Goal: Contribute content

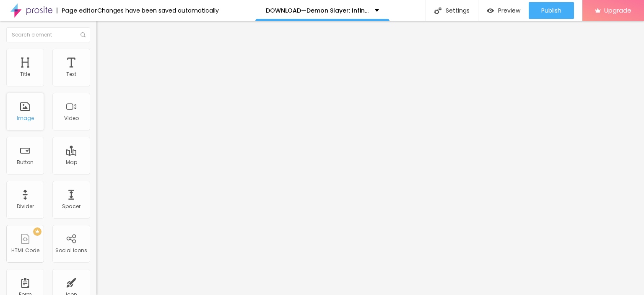
click at [36, 111] on div "Image" at bounding box center [25, 112] width 38 height 38
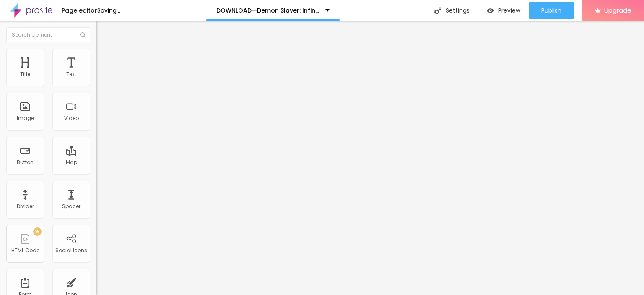
click at [96, 72] on span "Add image" at bounding box center [113, 68] width 34 height 7
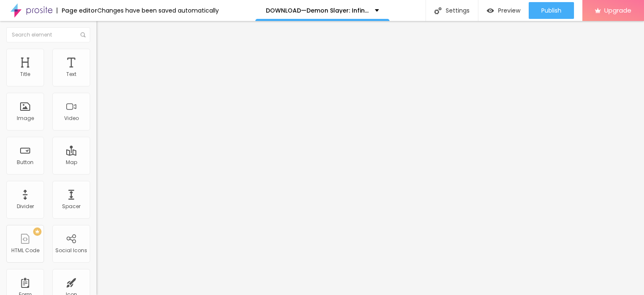
click at [67, 71] on div "Text" at bounding box center [71, 74] width 10 height 6
click at [96, 79] on input "Click me" at bounding box center [146, 74] width 101 height 8
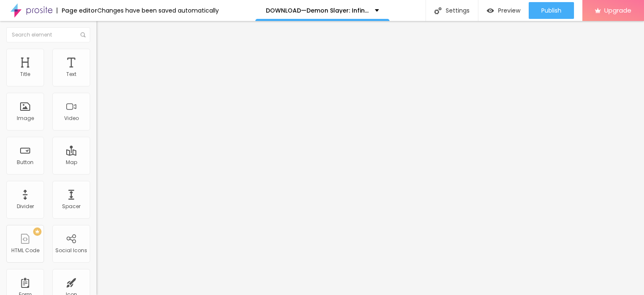
paste input "LICK HERE ▶️ Demon Slayer: Infinity Castle [2025] ]"
type input "CLICK HERE ▶️ Demon Slayer: Infinity Castle [2025] ]"
click at [96, 172] on input "https://" at bounding box center [146, 168] width 101 height 8
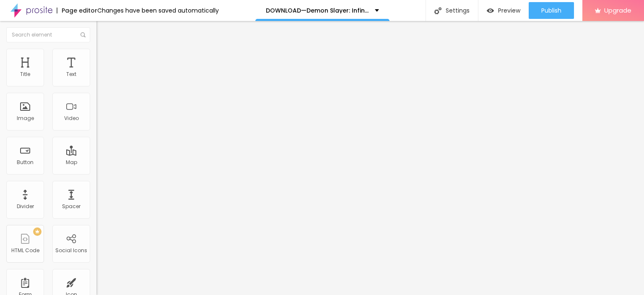
paste input "streamzy.fun/en/movie/1311031/pro"
type input "https://streamzy.fun/en/movie/1311031/pro"
click at [96, 94] on div "Align" at bounding box center [144, 91] width 96 height 5
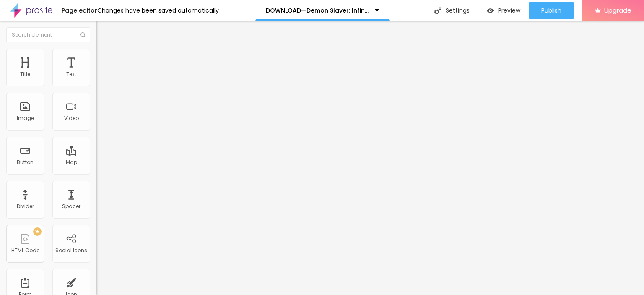
click at [96, 100] on img at bounding box center [99, 97] width 6 height 6
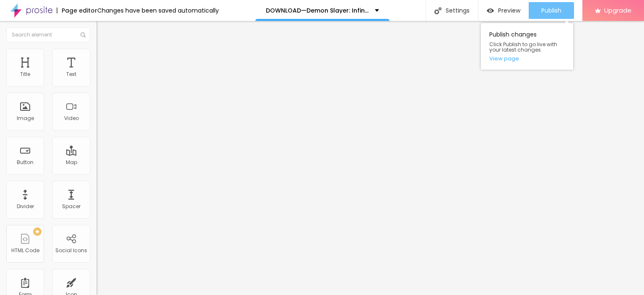
click at [546, 4] on div "Publish" at bounding box center [551, 10] width 20 height 17
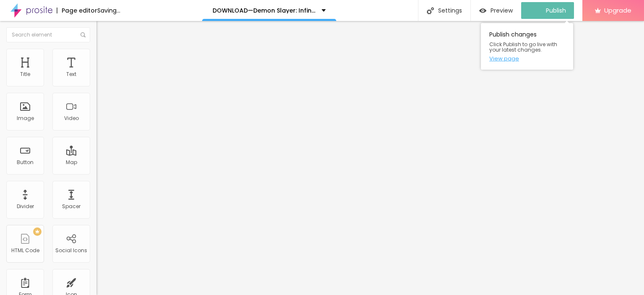
click at [511, 58] on link "View page" at bounding box center [526, 58] width 75 height 5
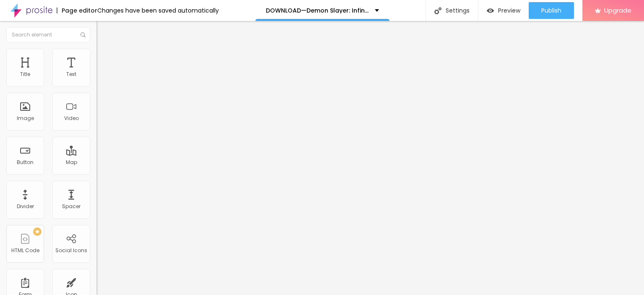
click at [37, 8] on img at bounding box center [31, 10] width 42 height 21
